Goal: Information Seeking & Learning: Learn about a topic

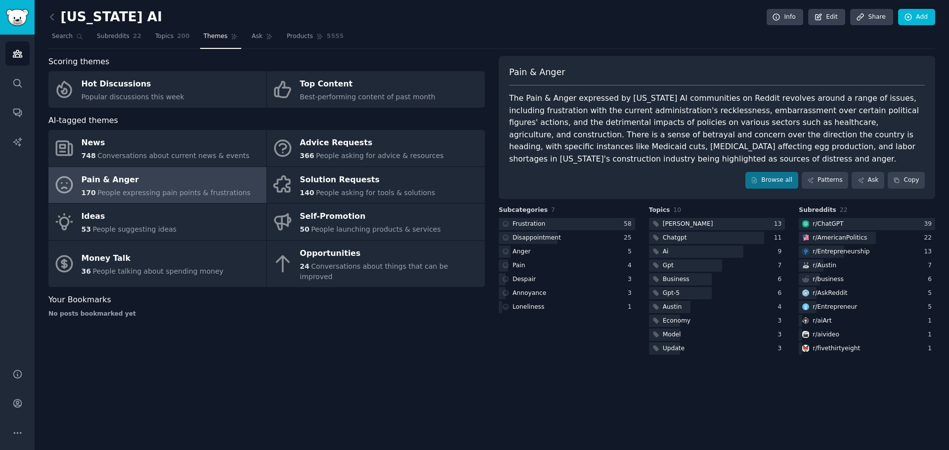
click at [350, 370] on div "[US_STATE] AI Info Edit Share Add Search Subreddits 22 Topics 200 Themes Ask Pr…" at bounding box center [492, 225] width 915 height 450
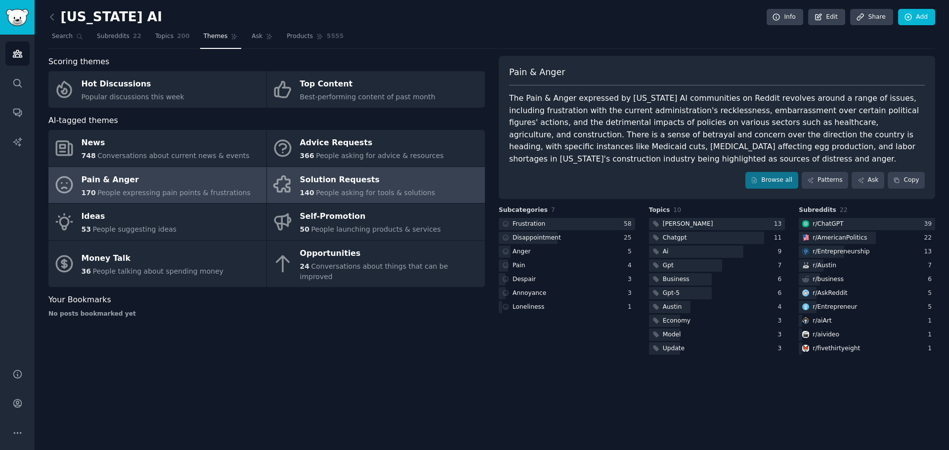
click at [372, 181] on div "Solution Requests" at bounding box center [367, 180] width 135 height 16
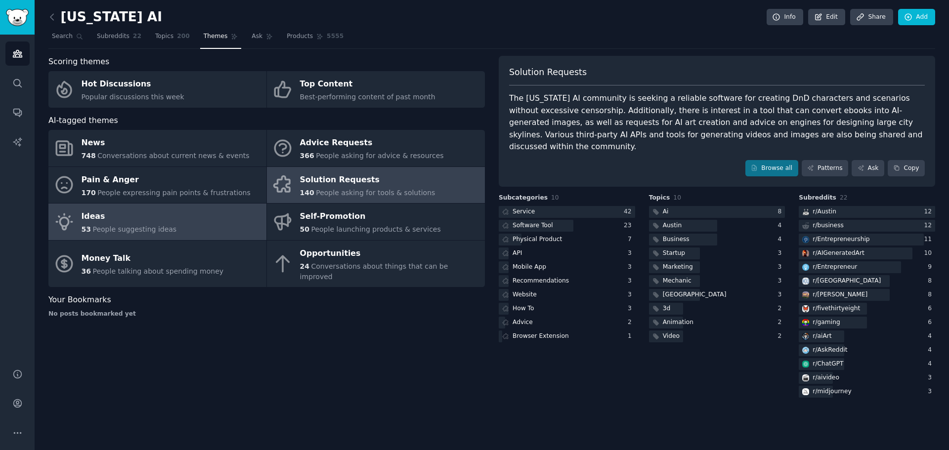
click at [174, 227] on link "Ideas 53 People suggesting ideas" at bounding box center [157, 222] width 218 height 37
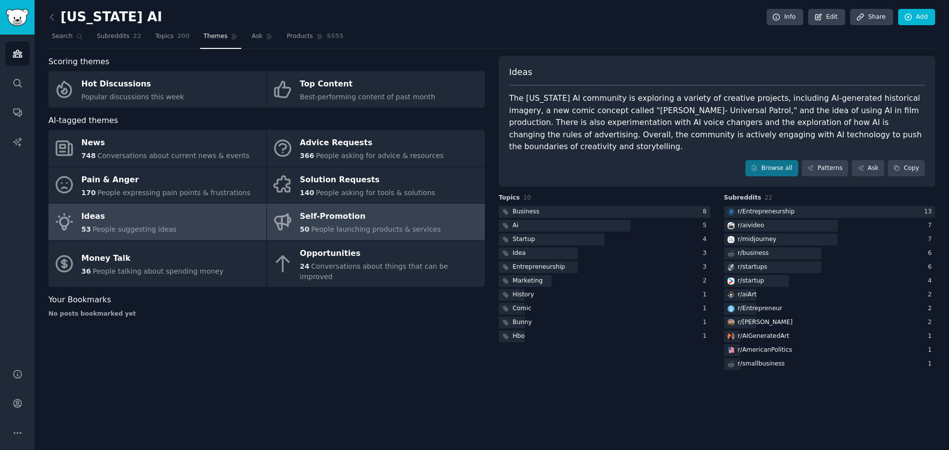
click at [332, 221] on div "Self-Promotion" at bounding box center [370, 217] width 141 height 16
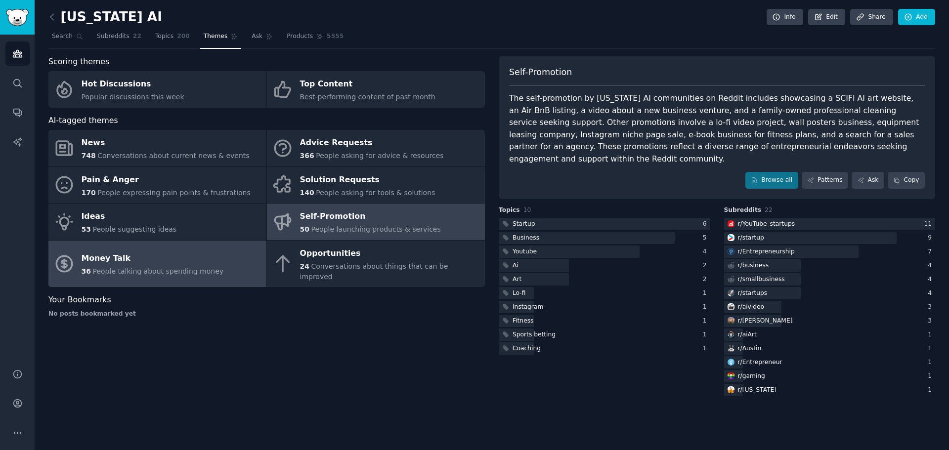
click at [135, 260] on div "Money Talk" at bounding box center [153, 259] width 142 height 16
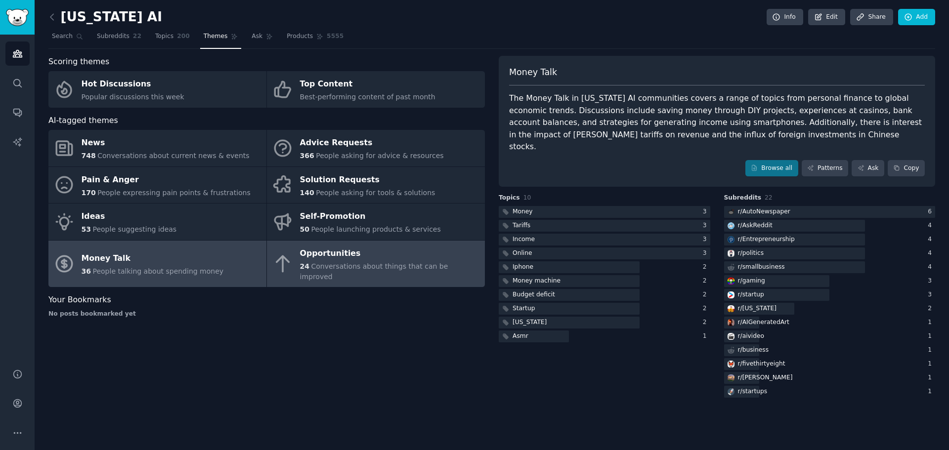
click at [329, 261] on div "Opportunities" at bounding box center [390, 254] width 180 height 16
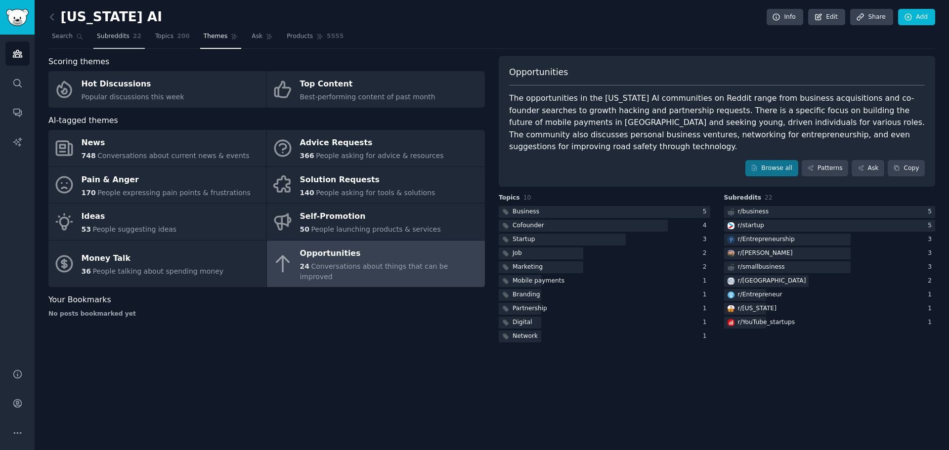
click at [112, 34] on span "Subreddits" at bounding box center [113, 36] width 33 height 9
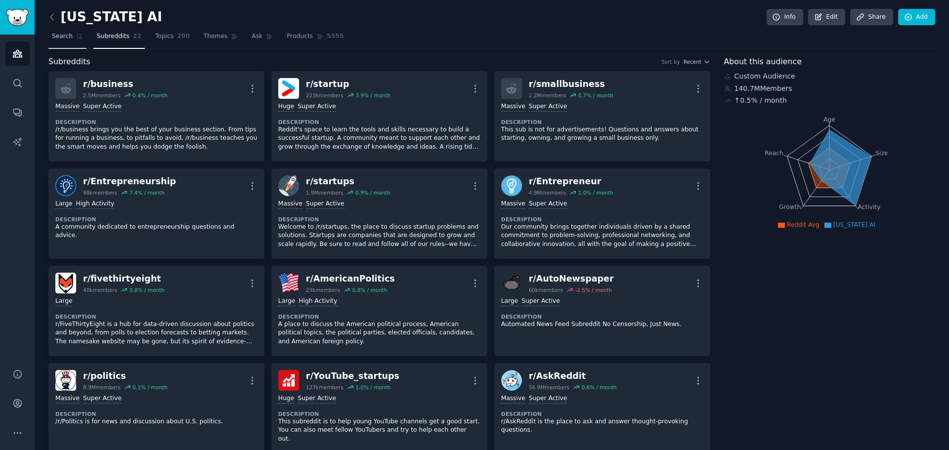
click at [65, 40] on span "Search" at bounding box center [62, 36] width 21 height 9
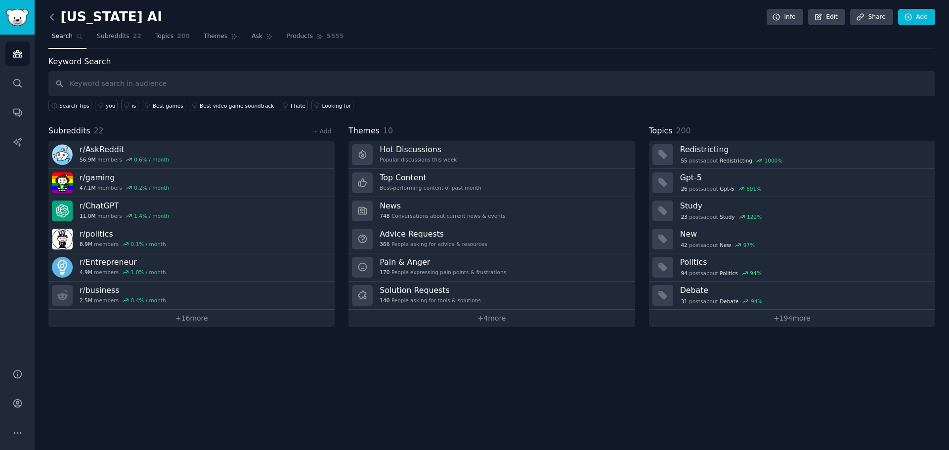
click at [53, 18] on icon at bounding box center [52, 17] width 10 height 10
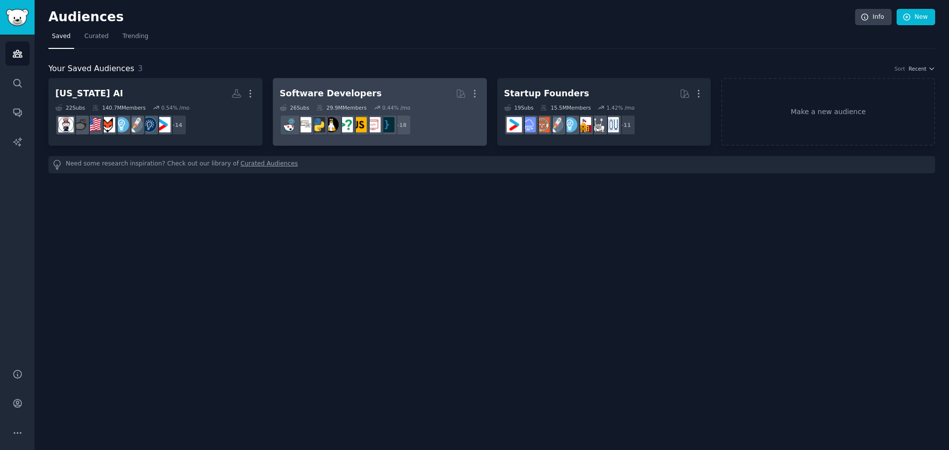
click at [388, 88] on h2 "Software Developers More" at bounding box center [380, 93] width 200 height 17
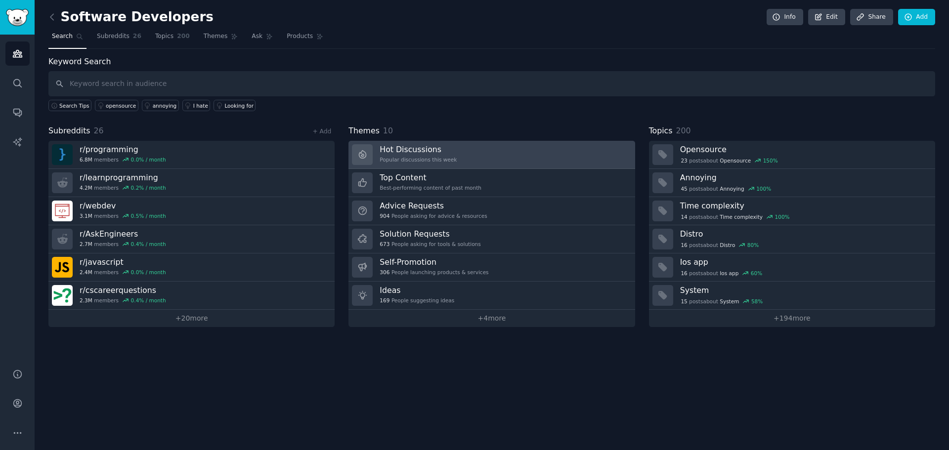
click at [410, 148] on h3 "Hot Discussions" at bounding box center [418, 149] width 77 height 10
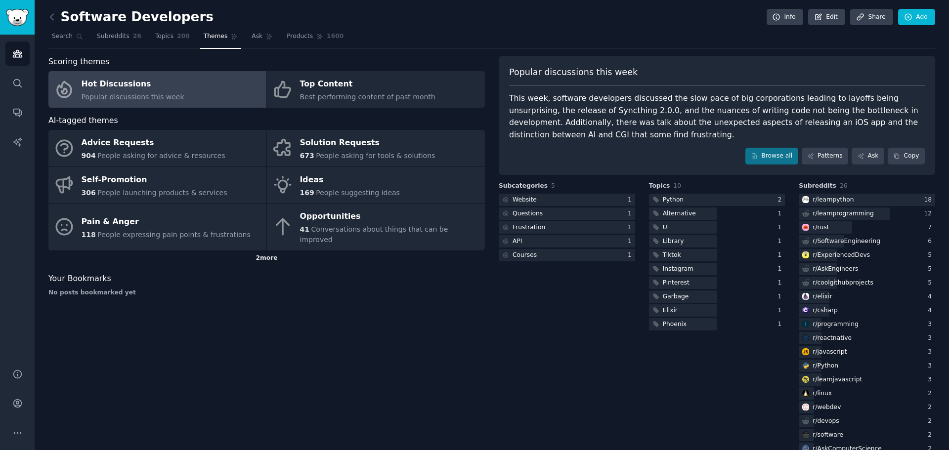
click at [264, 251] on div "2 more" at bounding box center [266, 259] width 437 height 16
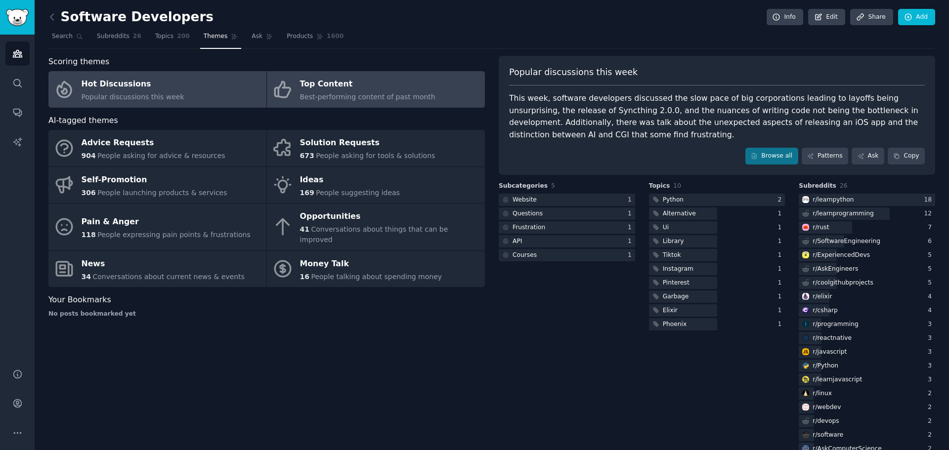
click at [380, 101] on span "Best-performing content of past month" at bounding box center [367, 97] width 135 height 8
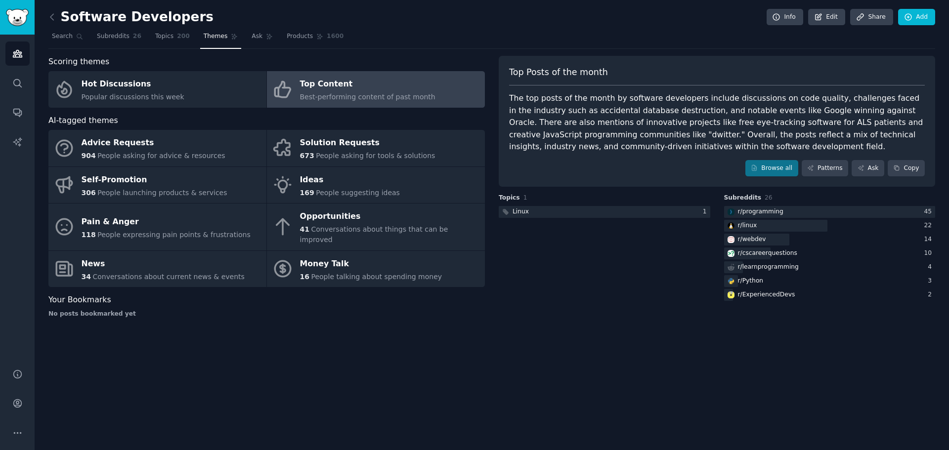
click at [257, 359] on div "Software Developers Info Edit Share Add Search Subreddits 26 Topics 200 Themes …" at bounding box center [492, 225] width 915 height 450
